Goal: Go to known website: Access a specific website the user already knows

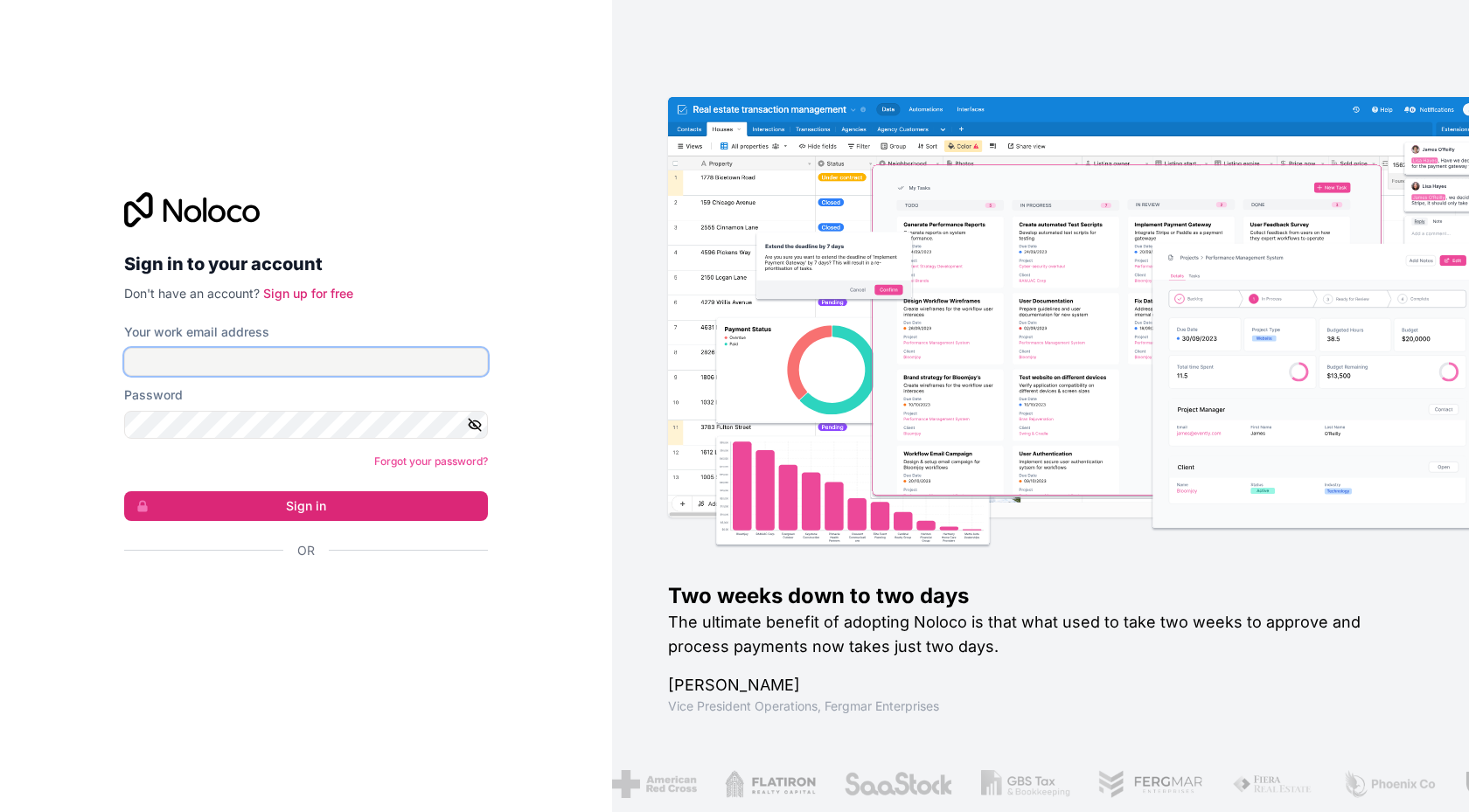
type input "**********"
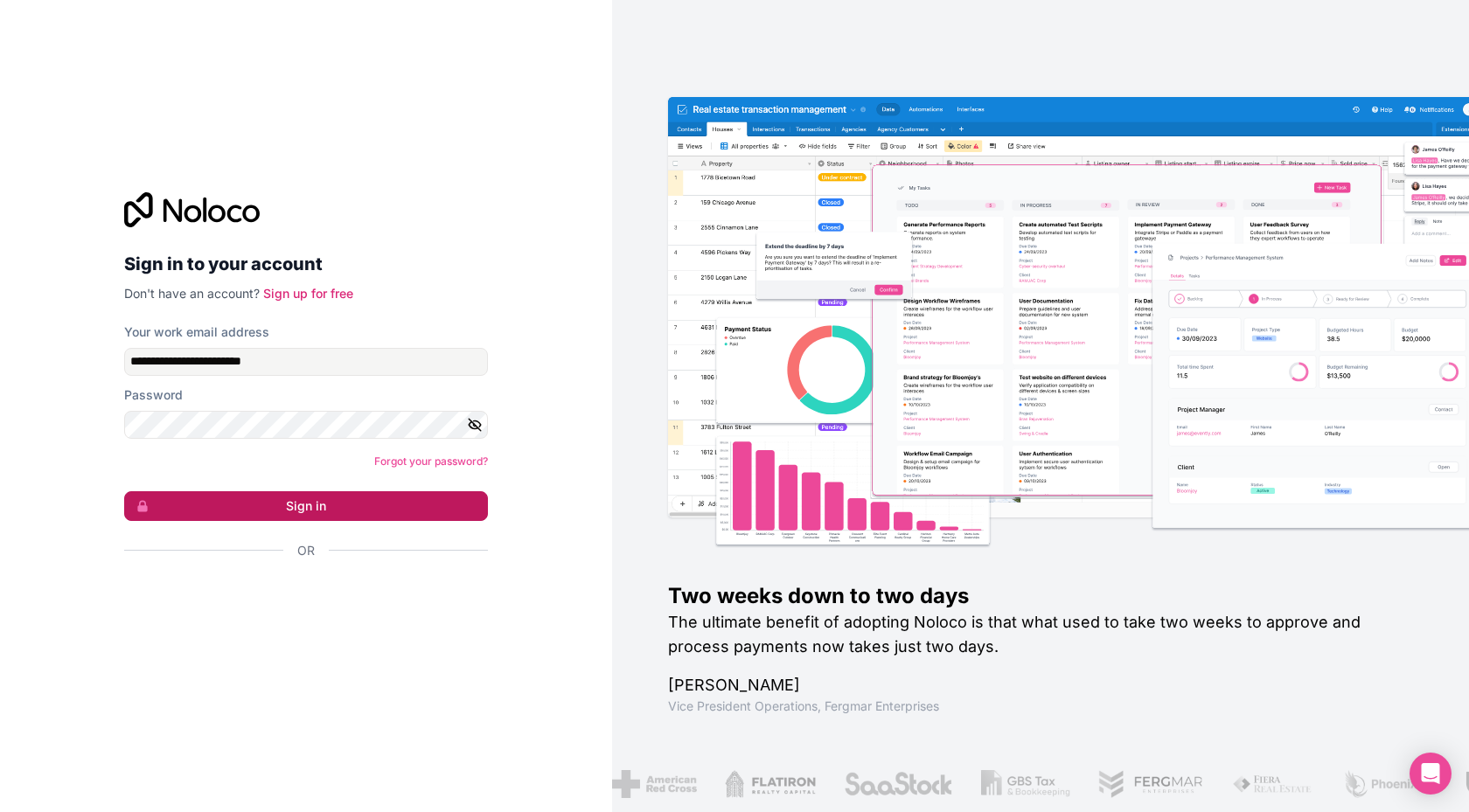
click at [341, 498] on button "Sign in" at bounding box center [305, 505] width 363 height 30
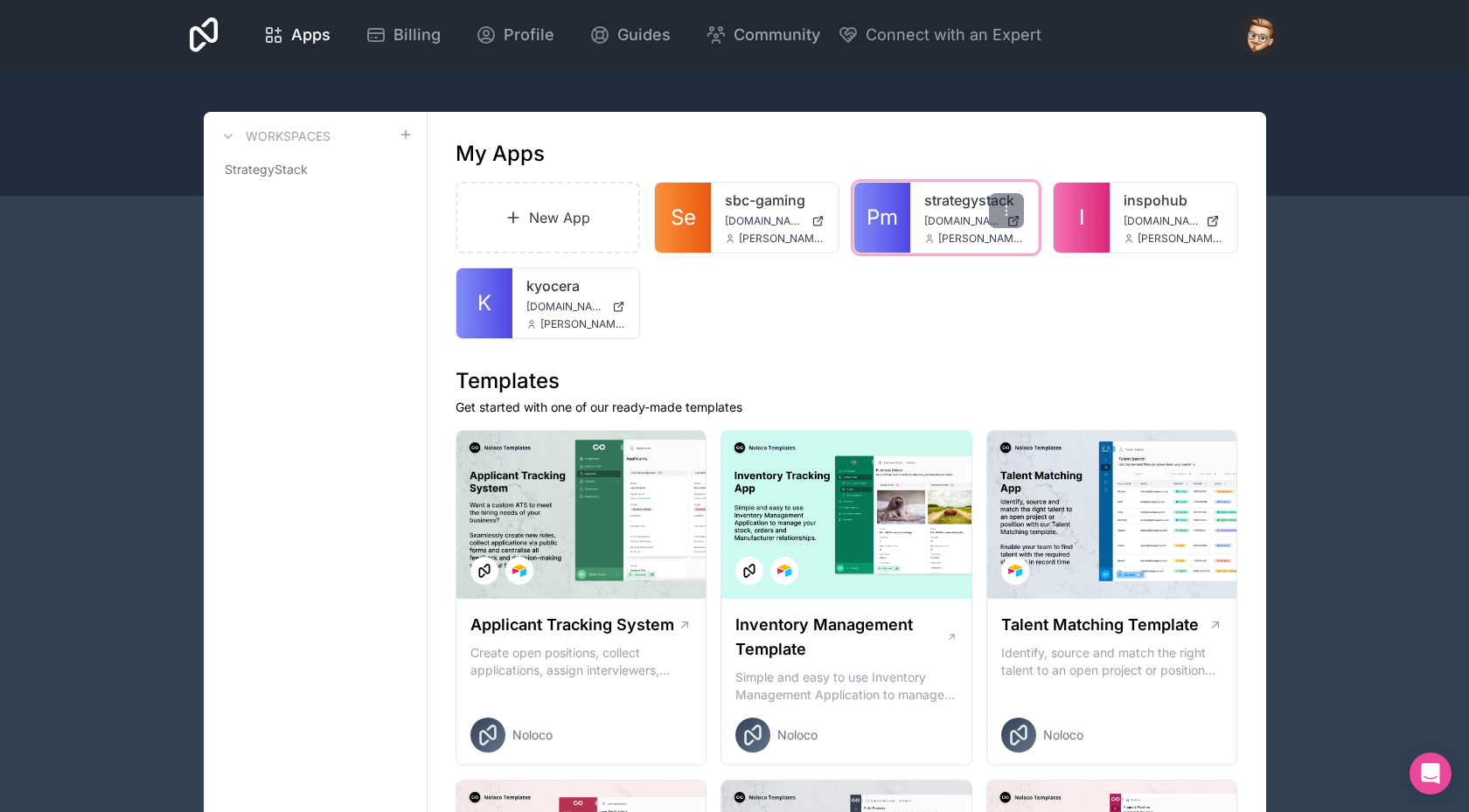
click at [900, 202] on link "Pm" at bounding box center [882, 218] width 56 height 70
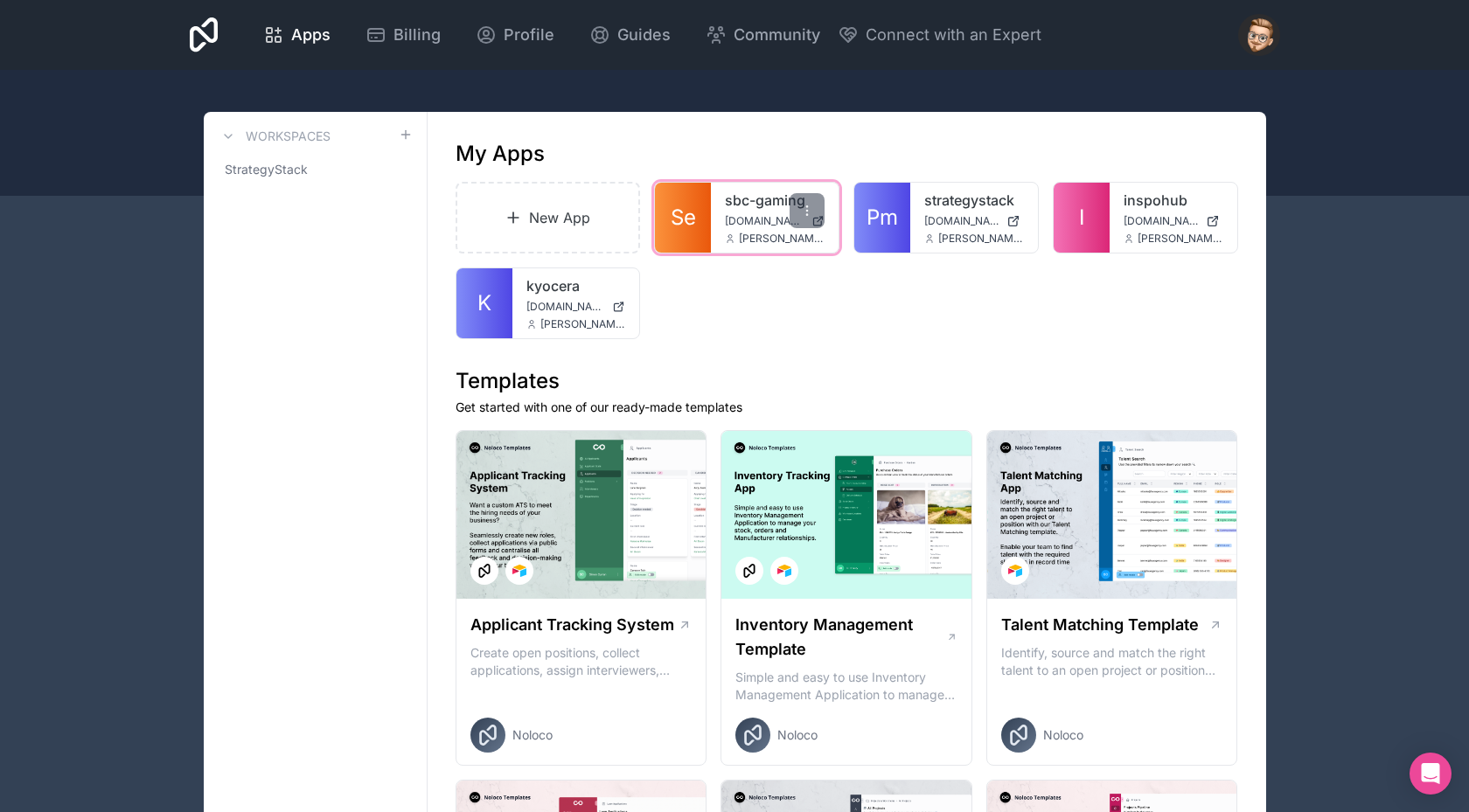
click at [684, 222] on span "Se" at bounding box center [683, 217] width 25 height 28
